Goal: Information Seeking & Learning: Learn about a topic

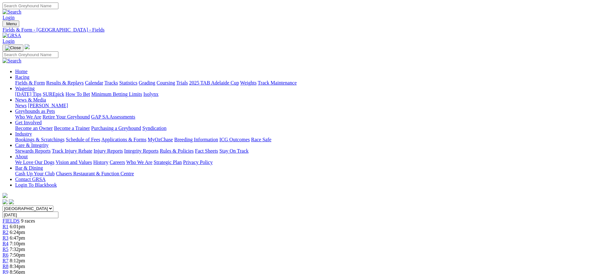
click at [50, 148] on link "Stewards Reports" at bounding box center [32, 150] width 35 height 5
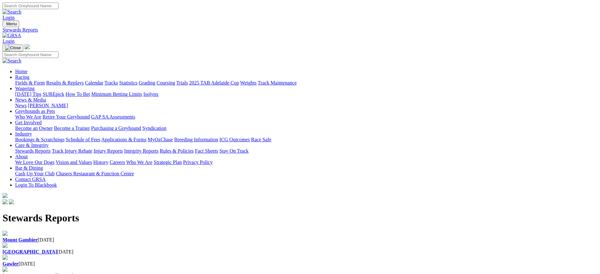
click at [57, 249] on b "[GEOGRAPHIC_DATA]" at bounding box center [30, 251] width 55 height 5
click at [27, 103] on link "News" at bounding box center [20, 105] width 11 height 5
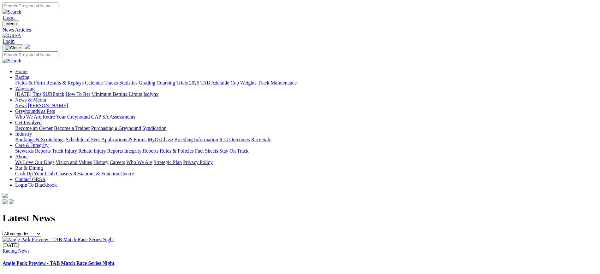
click at [68, 103] on link "[PERSON_NAME]" at bounding box center [48, 105] width 40 height 5
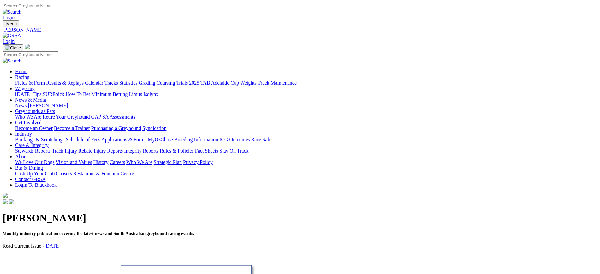
click at [21, 33] on img at bounding box center [12, 36] width 19 height 6
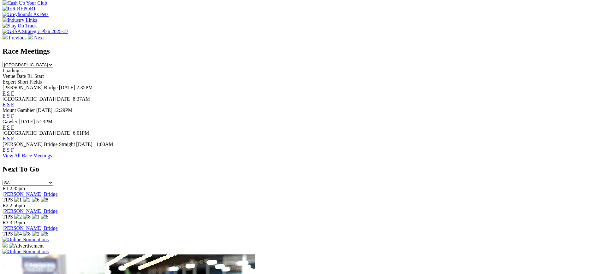
scroll to position [189, 0]
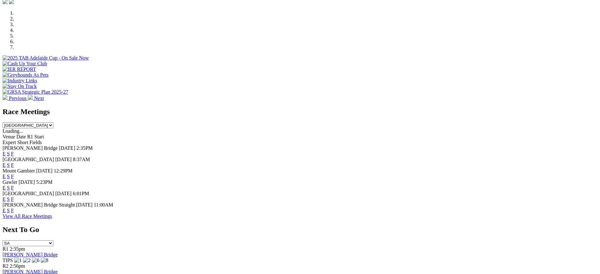
click at [14, 151] on link "F" at bounding box center [12, 153] width 3 height 5
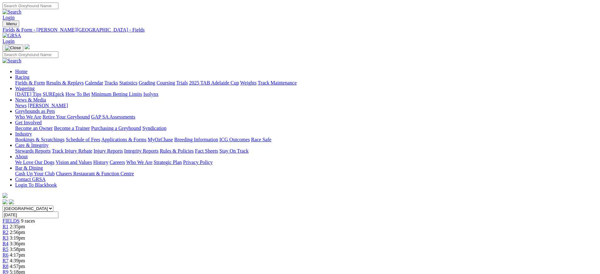
click at [21, 33] on img at bounding box center [12, 36] width 19 height 6
